Goal: Task Accomplishment & Management: Use online tool/utility

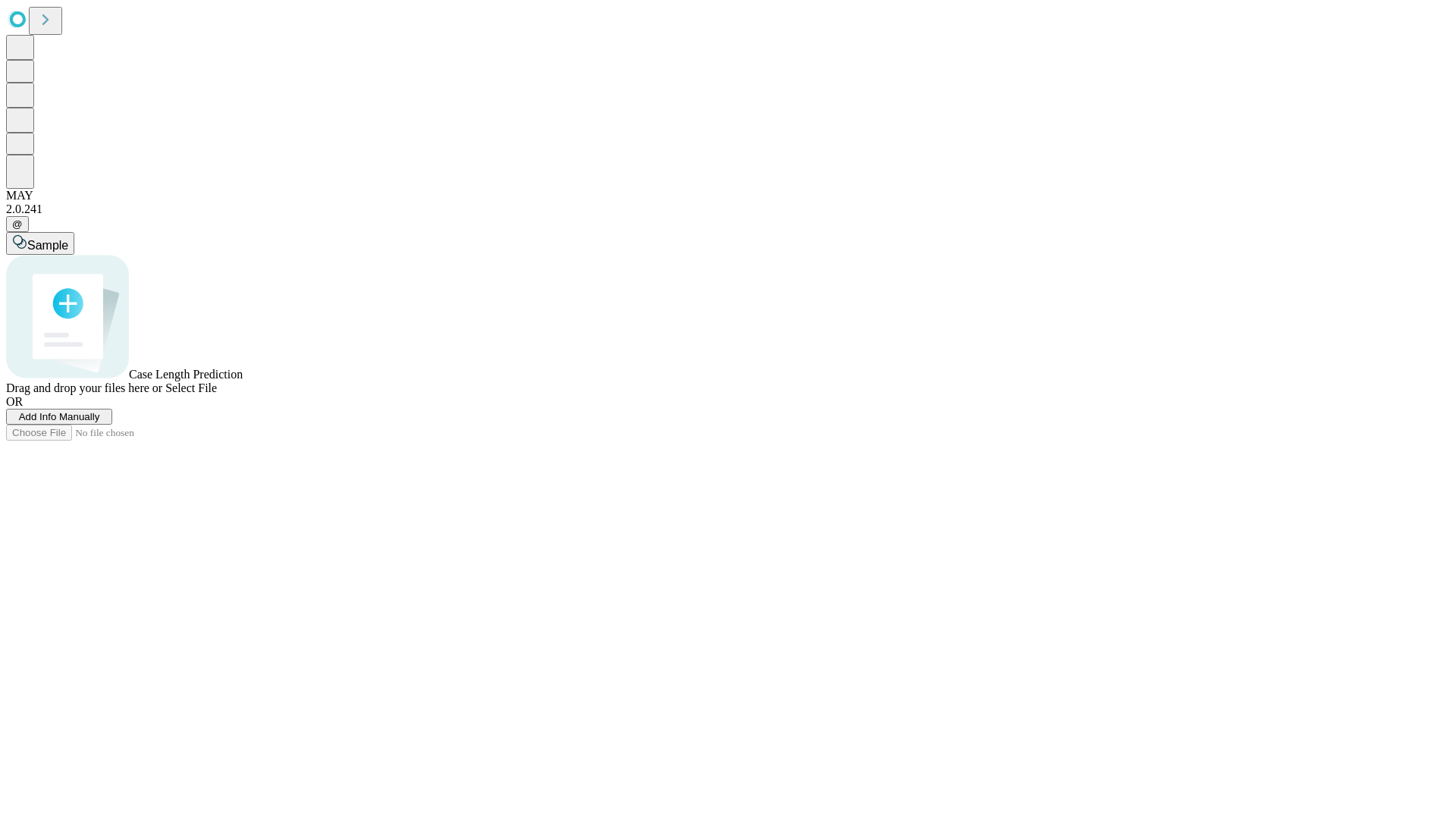
click at [100, 422] on span "Add Info Manually" at bounding box center [60, 416] width 81 height 11
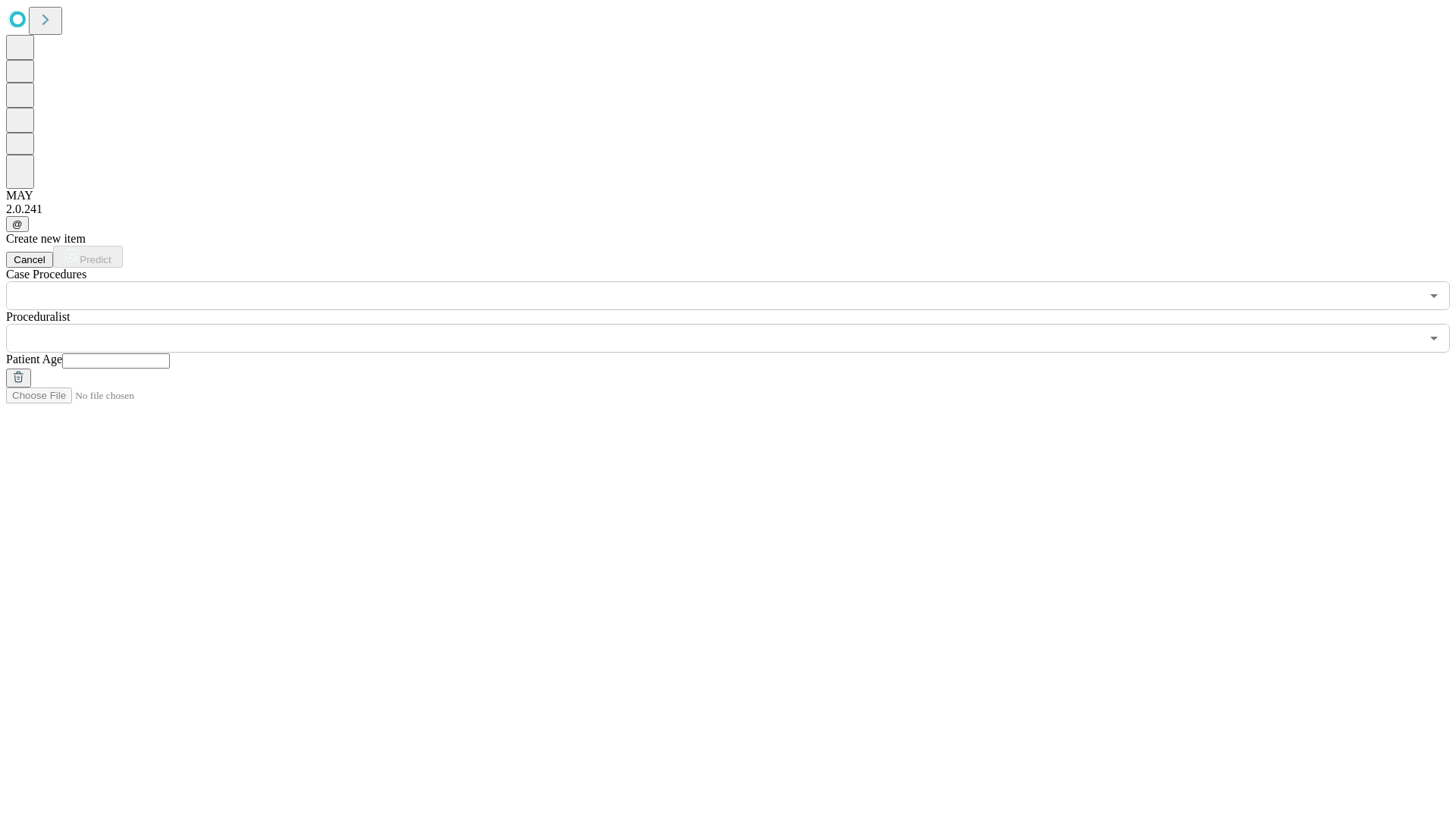
click at [170, 353] on input "text" at bounding box center [115, 361] width 108 height 15
type input "**"
click at [739, 323] on input "text" at bounding box center [713, 338] width 1414 height 29
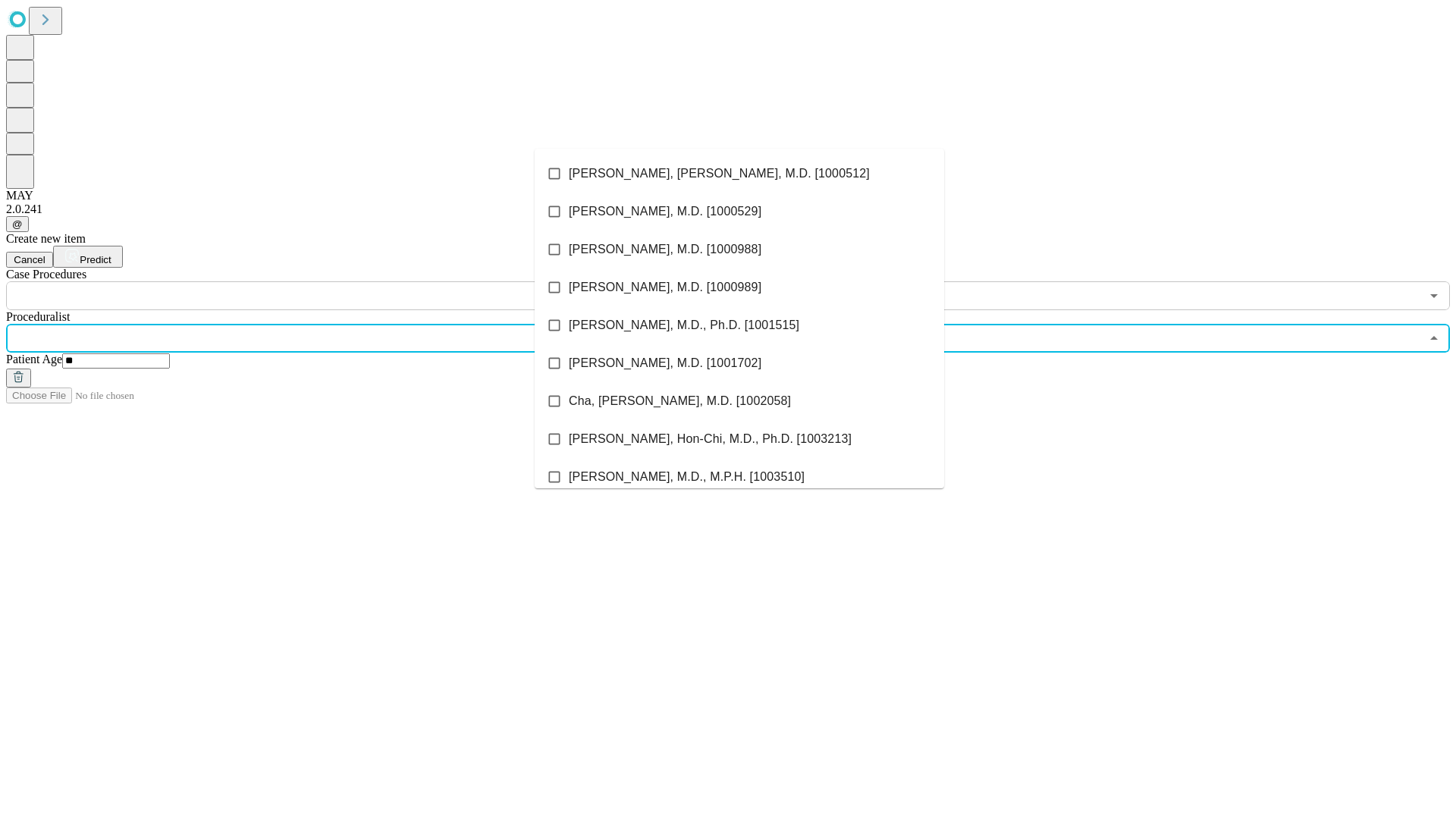
click at [739, 174] on li "[PERSON_NAME], [PERSON_NAME], M.D. [1000512]" at bounding box center [739, 174] width 409 height 38
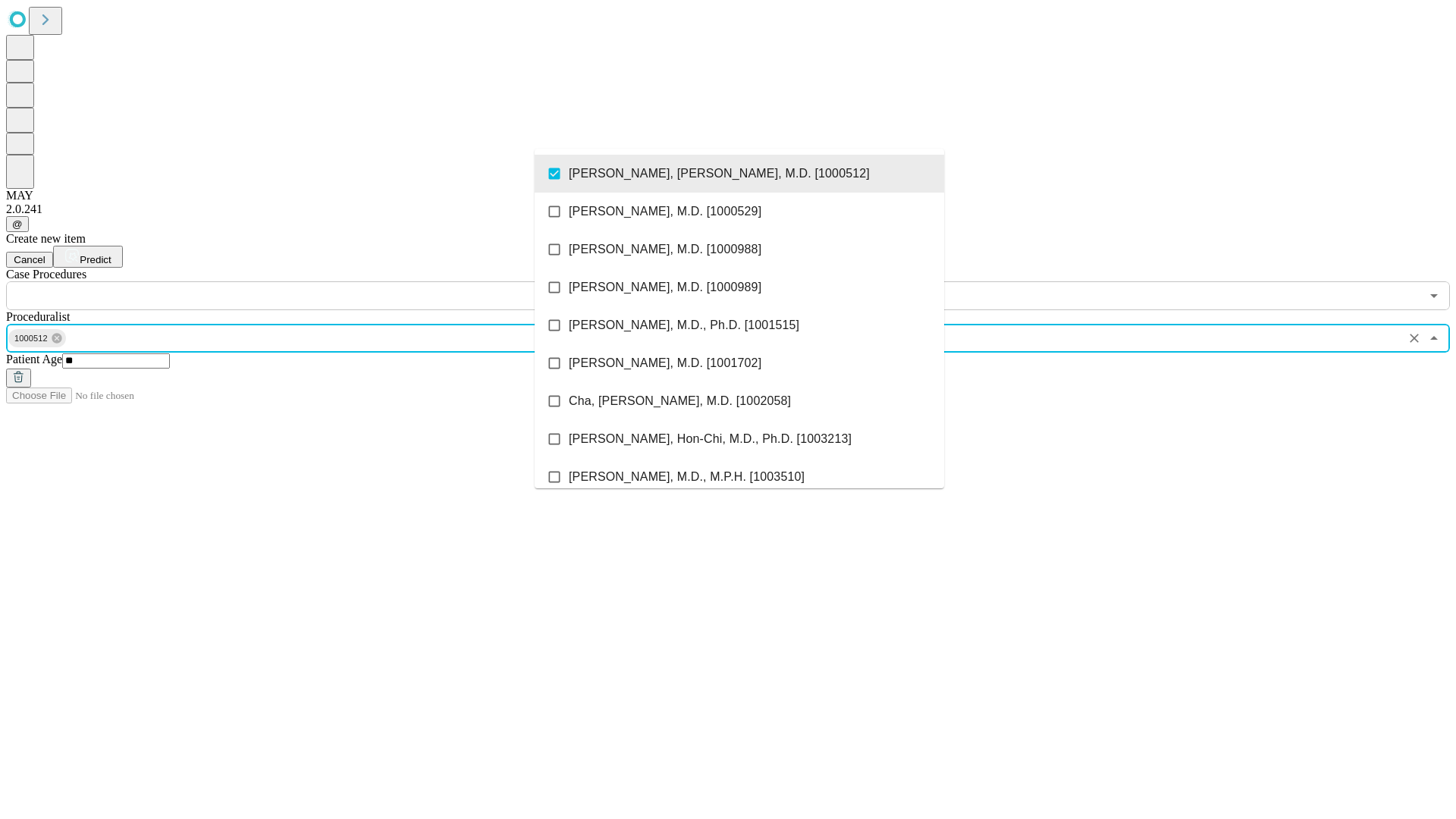
click at [318, 281] on input "text" at bounding box center [713, 296] width 1414 height 29
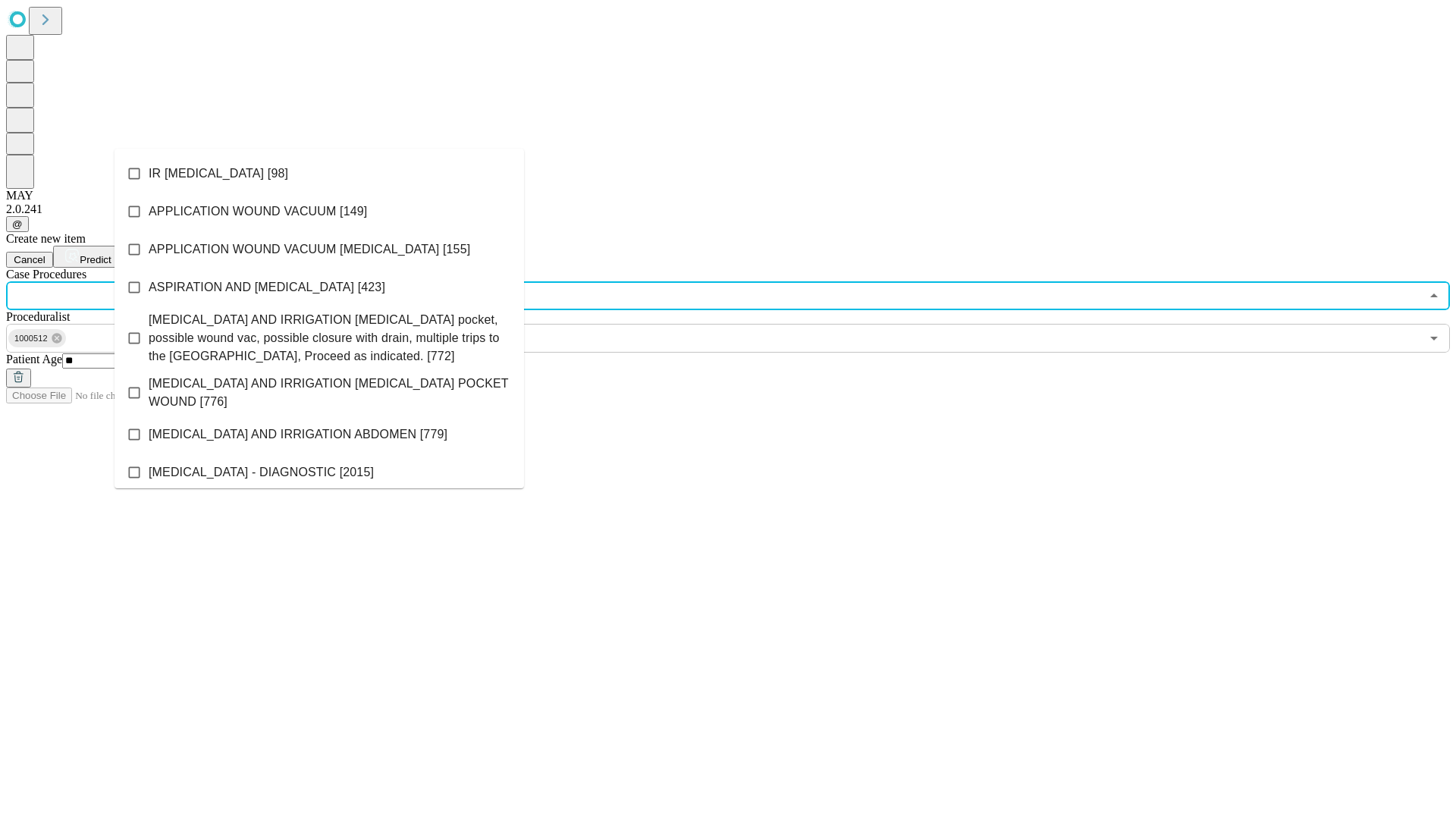
click at [319, 174] on li "IR [MEDICAL_DATA] [98]" at bounding box center [319, 174] width 409 height 38
